Goal: Task Accomplishment & Management: Use online tool/utility

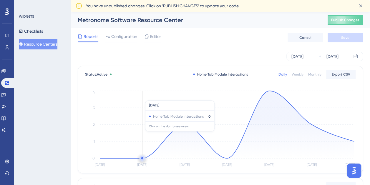
scroll to position [17, 0]
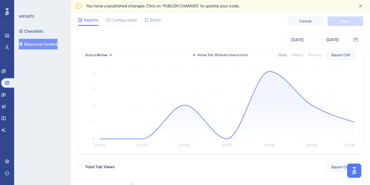
click at [314, 56] on div "Monthly" at bounding box center [314, 55] width 13 height 5
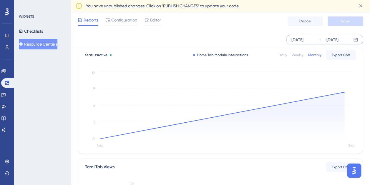
click at [319, 39] on icon at bounding box center [319, 40] width 2 height 2
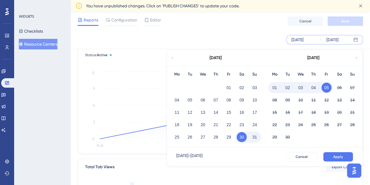
click at [173, 56] on icon at bounding box center [172, 57] width 4 height 5
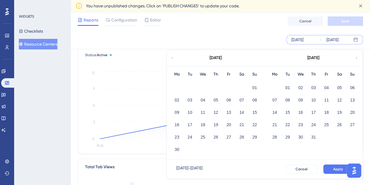
click at [173, 56] on icon at bounding box center [172, 57] width 4 height 5
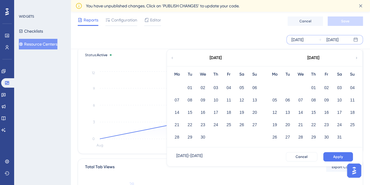
click at [173, 56] on icon at bounding box center [172, 57] width 4 height 5
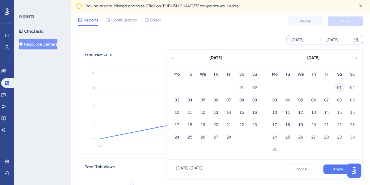
click at [343, 88] on button "01" at bounding box center [339, 88] width 10 height 10
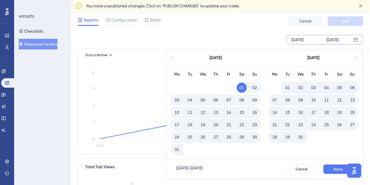
click at [354, 56] on div "[DATE]" at bounding box center [312, 58] width 97 height 16
click at [356, 58] on icon at bounding box center [355, 58] width 1 height 2
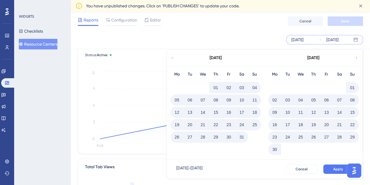
click at [356, 58] on icon at bounding box center [355, 58] width 1 height 2
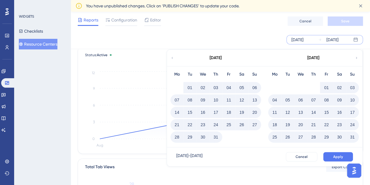
click at [356, 58] on icon at bounding box center [355, 58] width 1 height 2
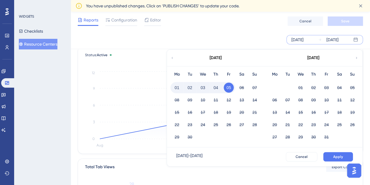
click at [177, 86] on button "01" at bounding box center [177, 88] width 10 height 10
click at [333, 157] on span "Apply" at bounding box center [338, 156] width 10 height 5
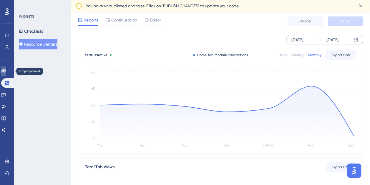
click at [5, 69] on icon at bounding box center [3, 71] width 4 height 4
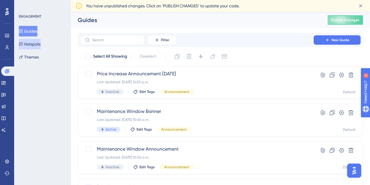
click at [25, 48] on button "Hotspots" at bounding box center [30, 44] width 22 height 11
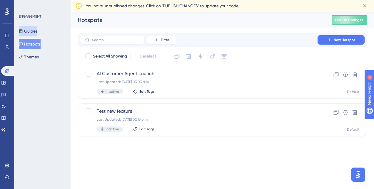
click at [30, 30] on button "Guides" at bounding box center [28, 31] width 19 height 11
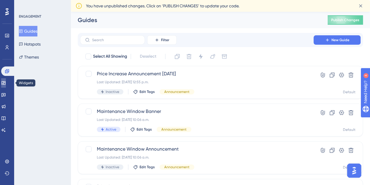
click at [5, 83] on icon at bounding box center [3, 83] width 4 height 4
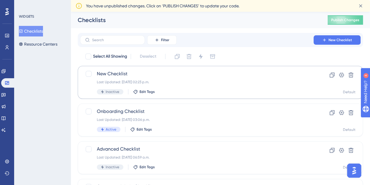
scroll to position [0, 4]
